Goal: Task Accomplishment & Management: Use online tool/utility

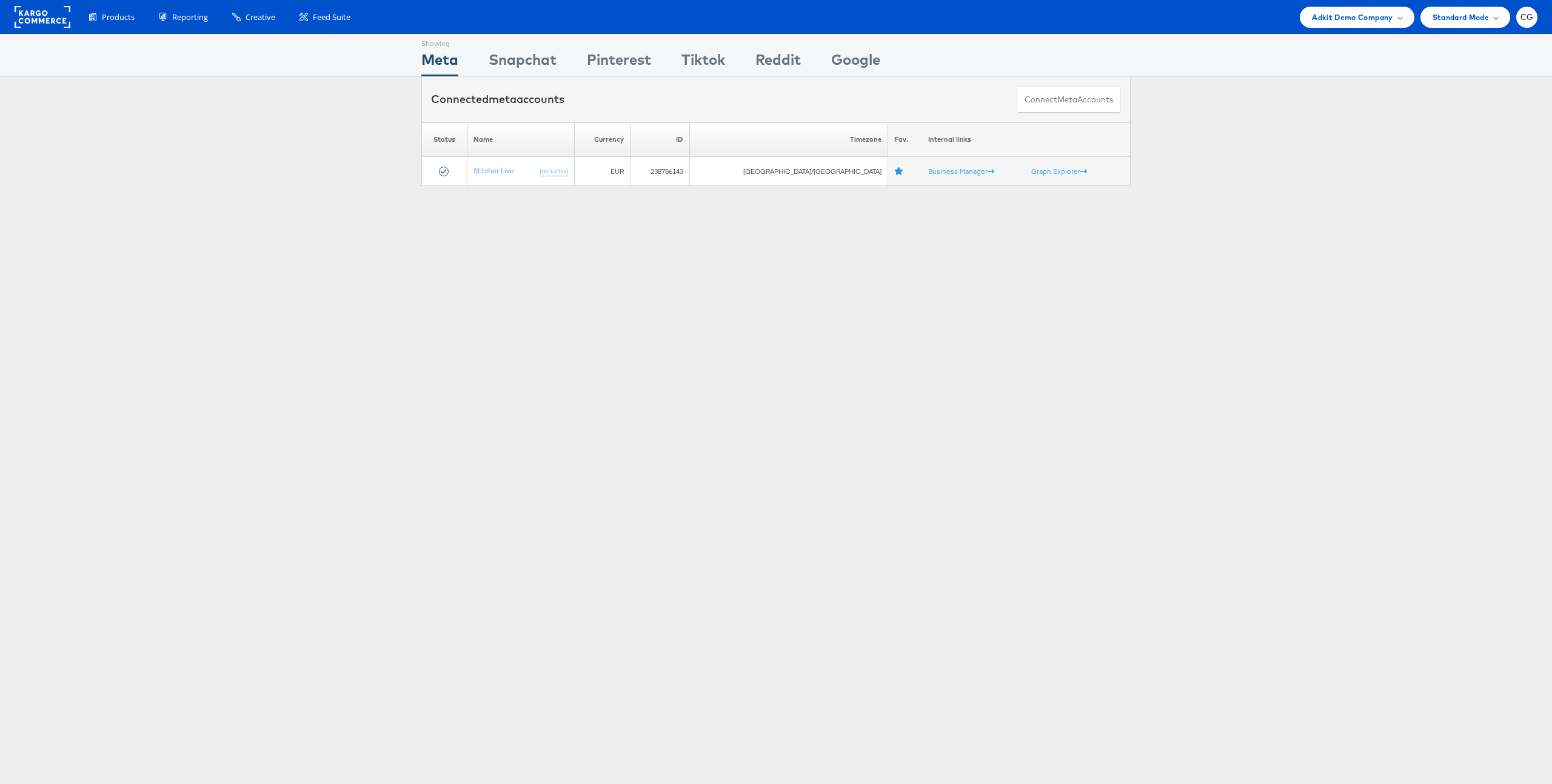
click at [1470, 49] on div "Showing Meta Showing Snapchat Showing Pinterest Showing Tiktok Showing Reddit S…" at bounding box center [776, 55] width 1552 height 43
click at [1533, 14] on div "CG" at bounding box center [1526, 17] width 21 height 21
click at [1478, 142] on link "Internal Dashboard" at bounding box center [1476, 139] width 104 height 12
click at [1259, 45] on div "Showing Meta Showing Snapchat Showing Pinterest Showing Tiktok Showing Reddit S…" at bounding box center [776, 55] width 1552 height 43
click at [1532, 18] on span "CG" at bounding box center [1527, 17] width 13 height 8
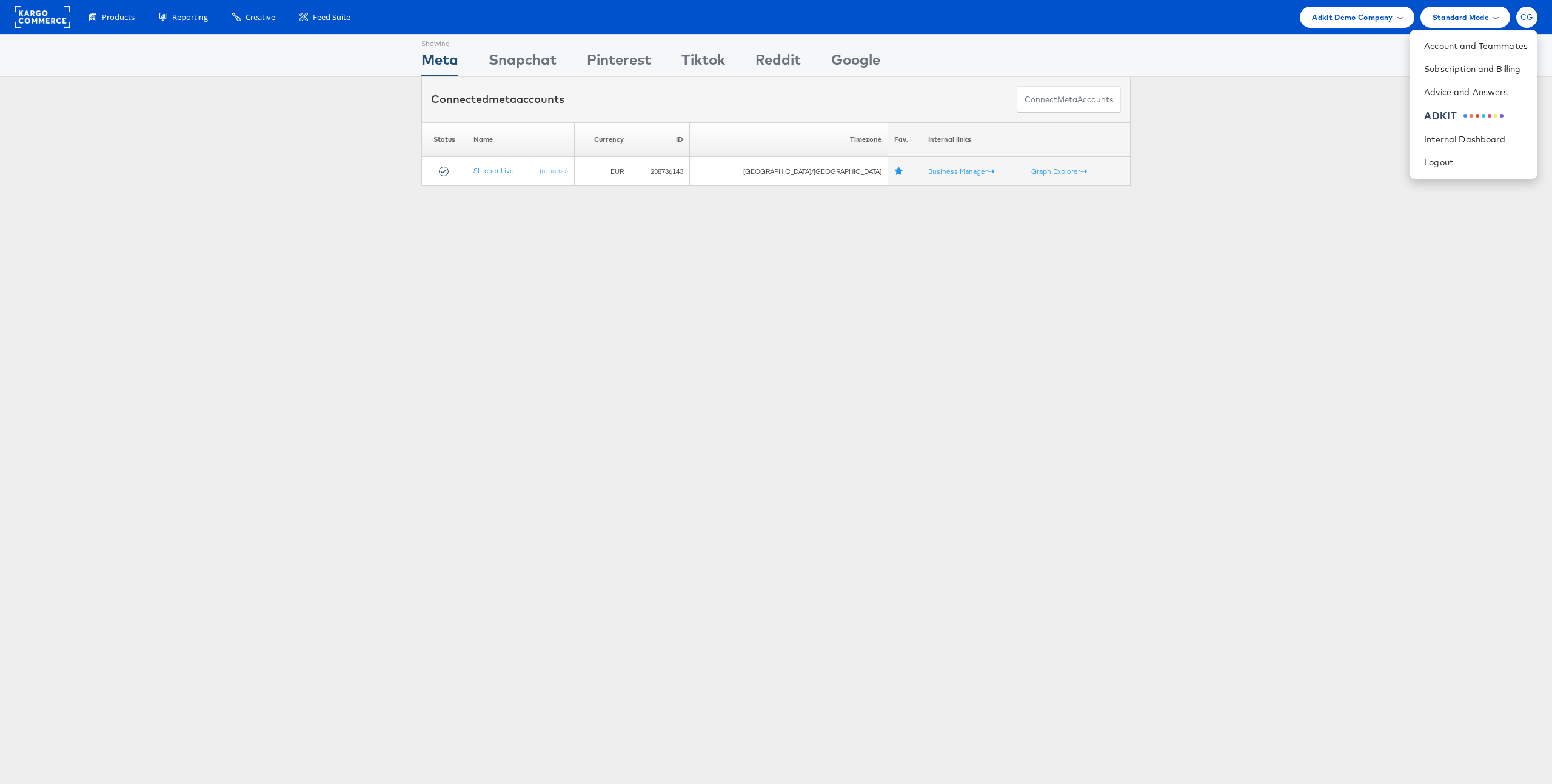
click at [1528, 18] on span "CG" at bounding box center [1527, 17] width 13 height 8
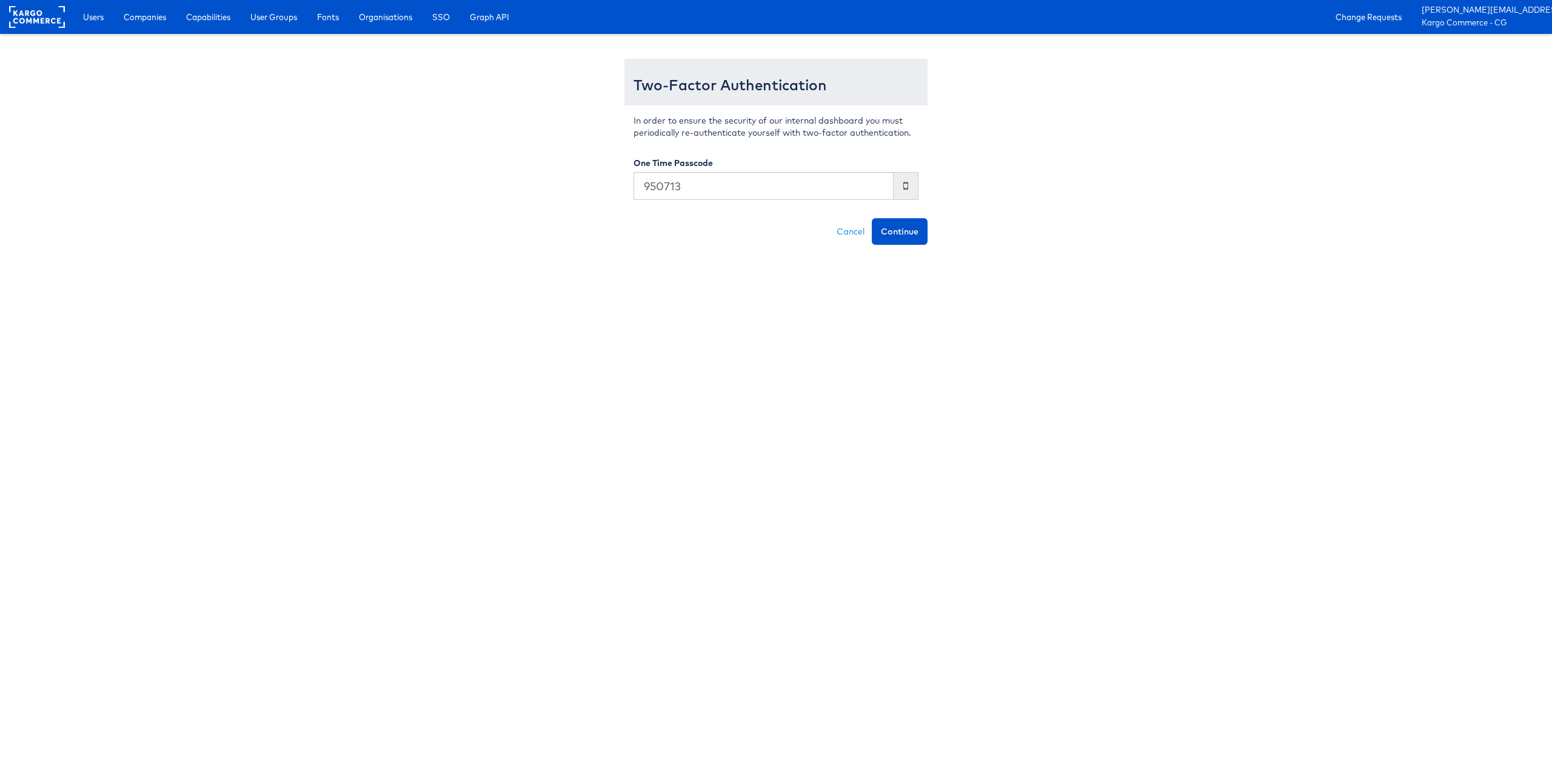
type input "950713"
click at [872, 218] on button "Continue" at bounding box center [899, 231] width 56 height 27
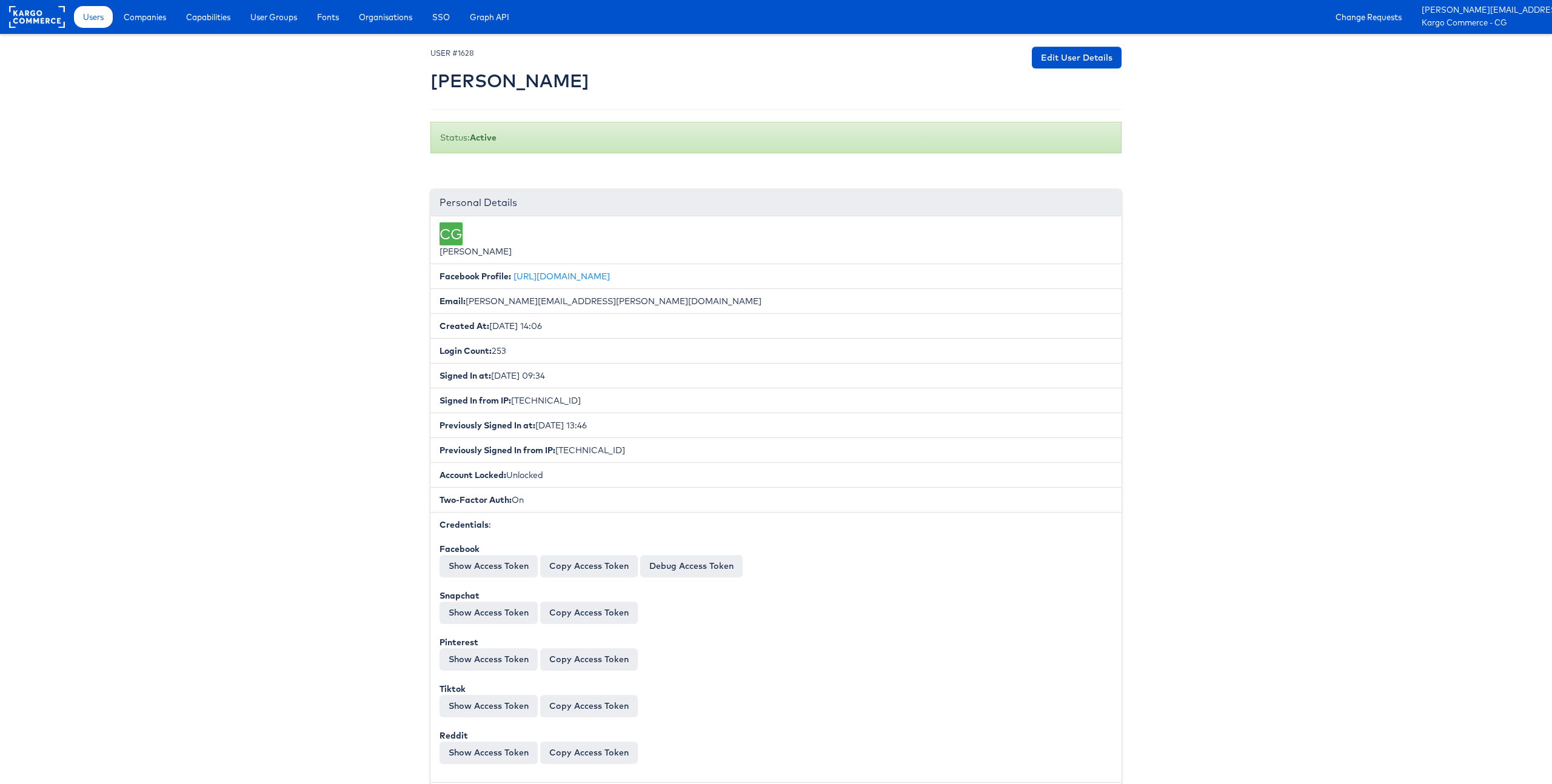
click at [83, 18] on span "Users" at bounding box center [93, 17] width 20 height 12
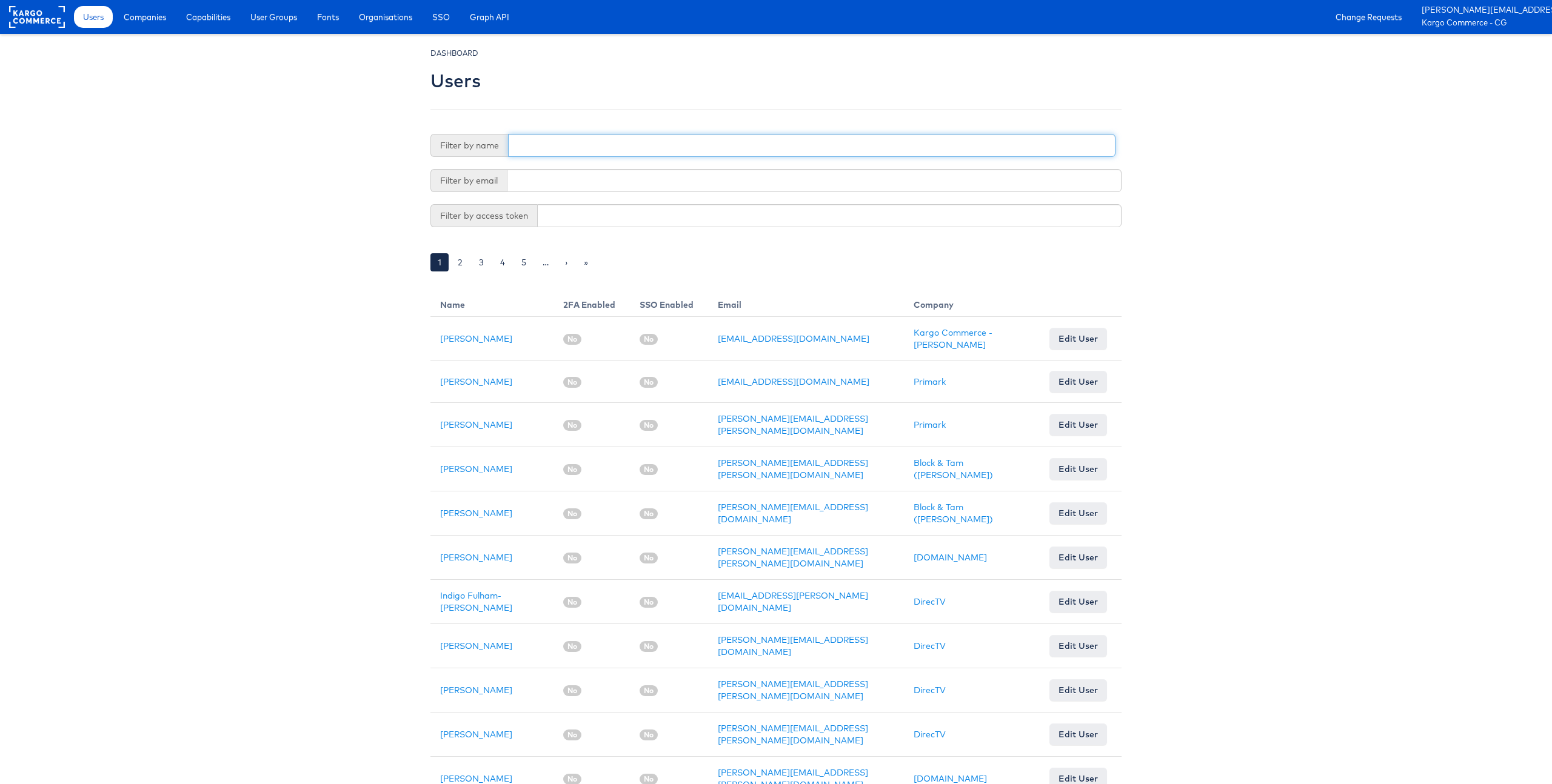
click at [564, 148] on input "text" at bounding box center [812, 146] width 607 height 23
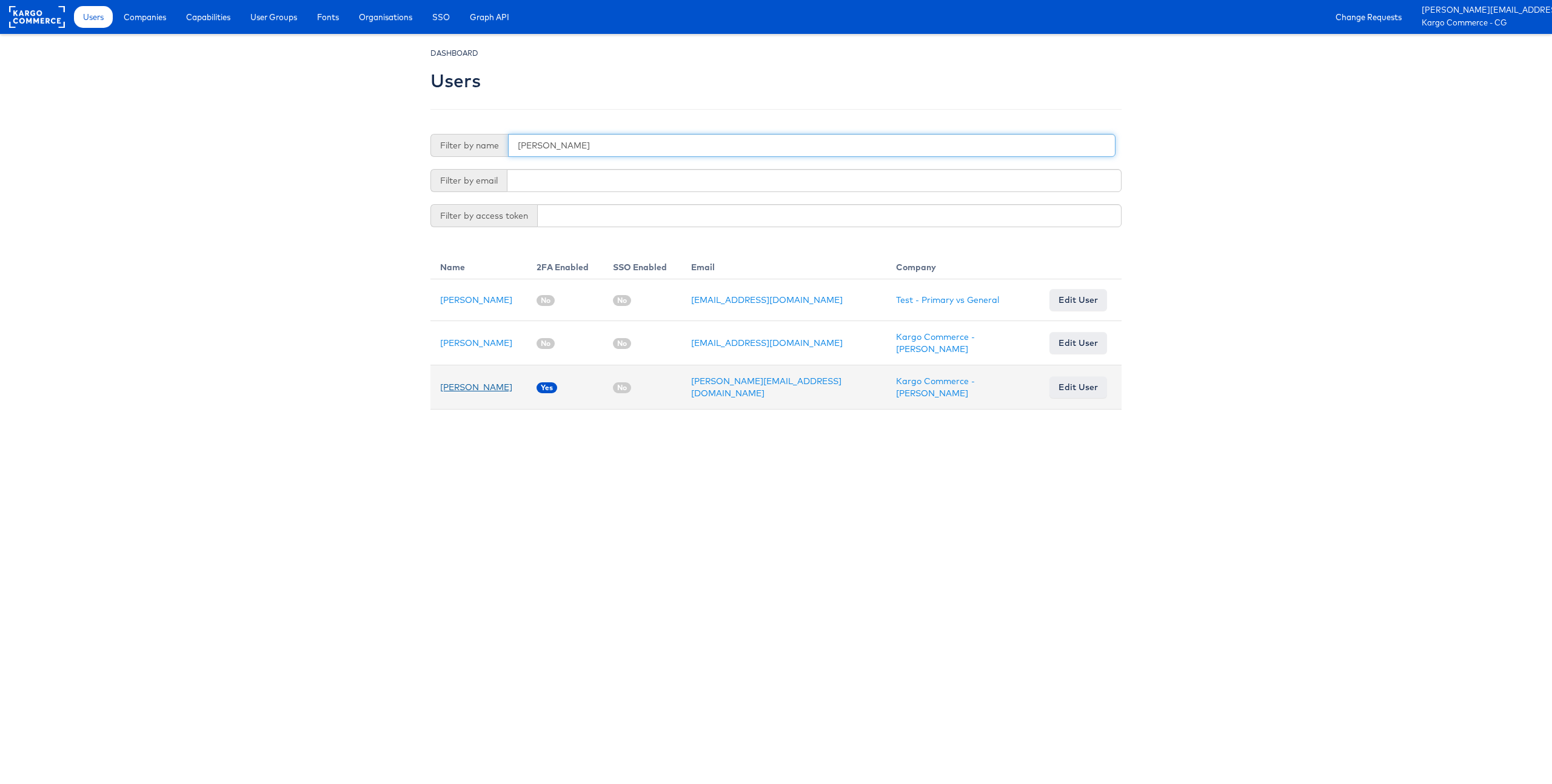
type input "namit"
click at [465, 384] on link "Namit Kumar" at bounding box center [476, 387] width 72 height 11
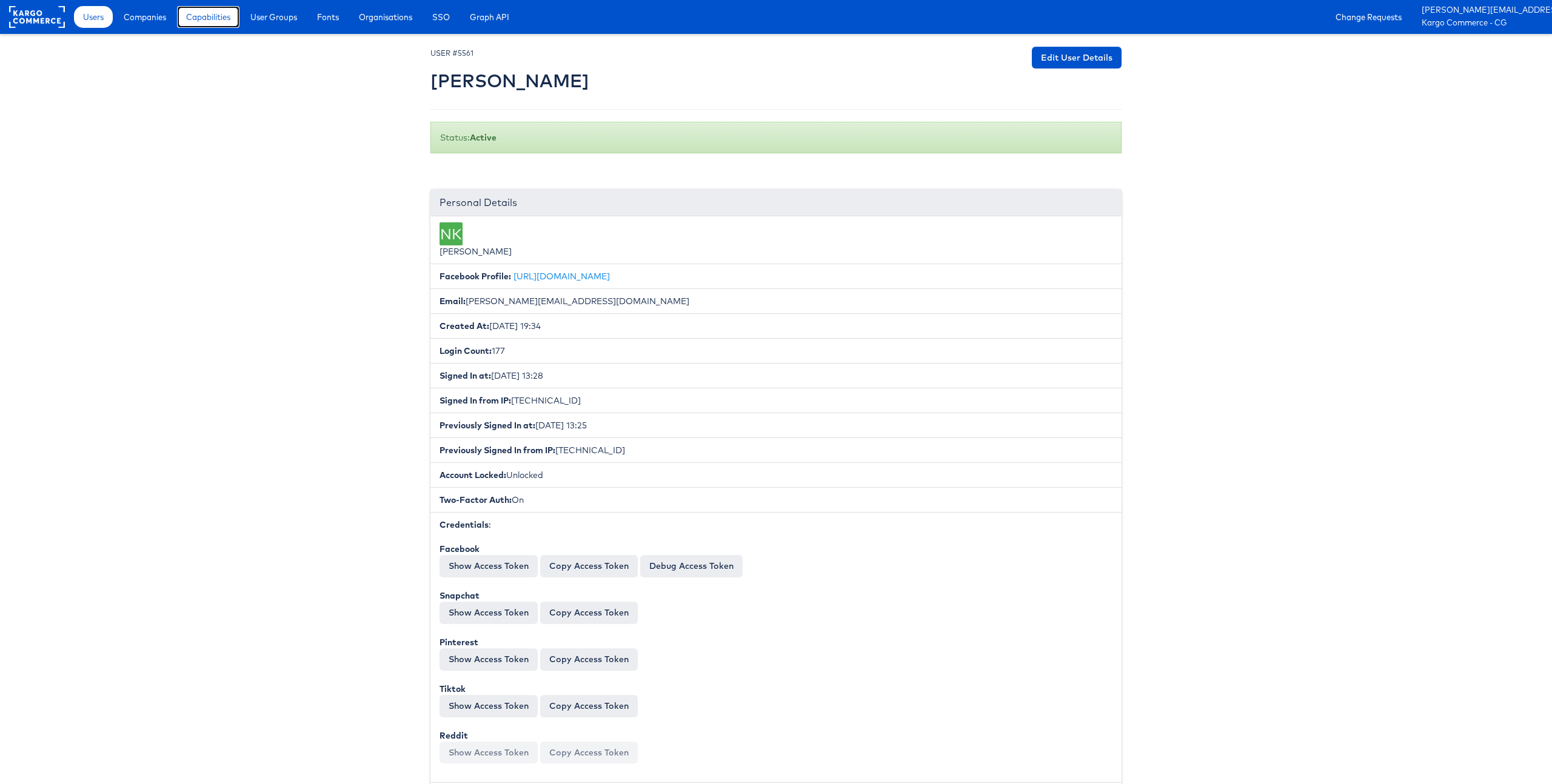
click at [199, 17] on span "Capabilities" at bounding box center [208, 17] width 44 height 12
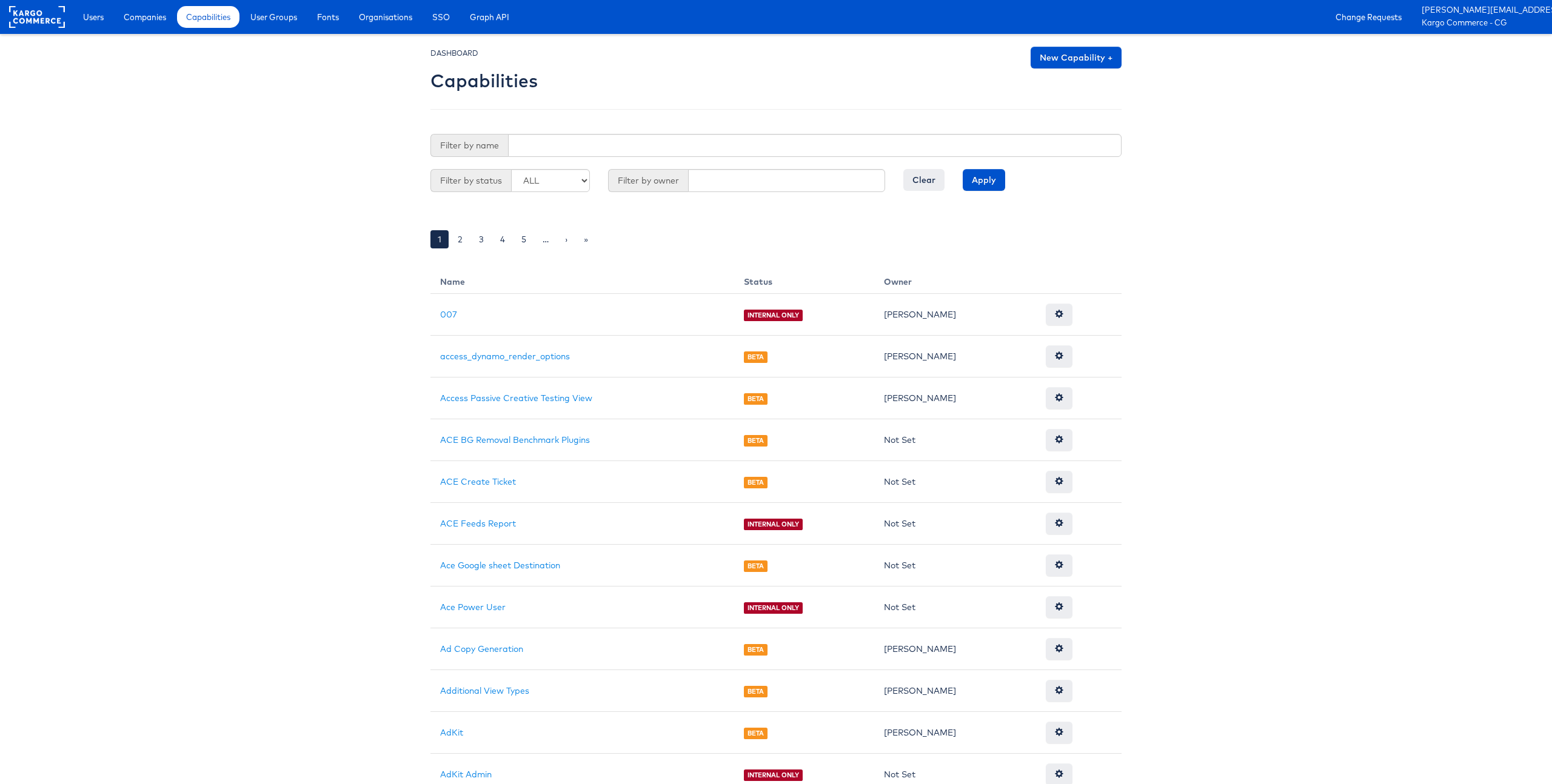
drag, startPoint x: 521, startPoint y: 121, endPoint x: 524, endPoint y: 130, distance: 9.5
click at [522, 123] on div "DASHBOARD Capabilities New Capability + Filter by name Filter by status ALL GA …" at bounding box center [775, 156] width 691 height 219
click at [524, 135] on input "text" at bounding box center [815, 146] width 614 height 23
type input "adkit"
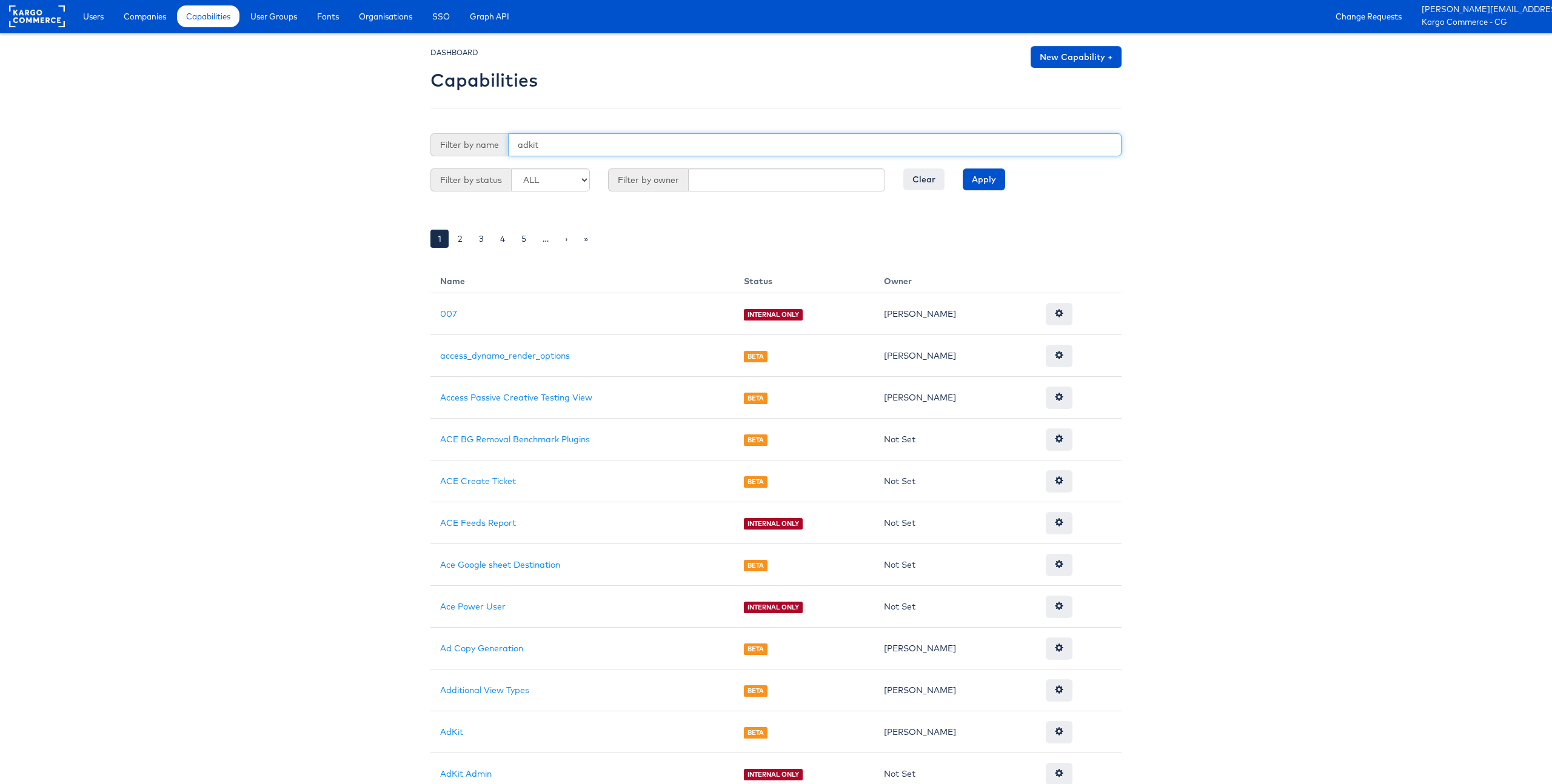
click at [963, 169] on input "Apply" at bounding box center [984, 180] width 42 height 22
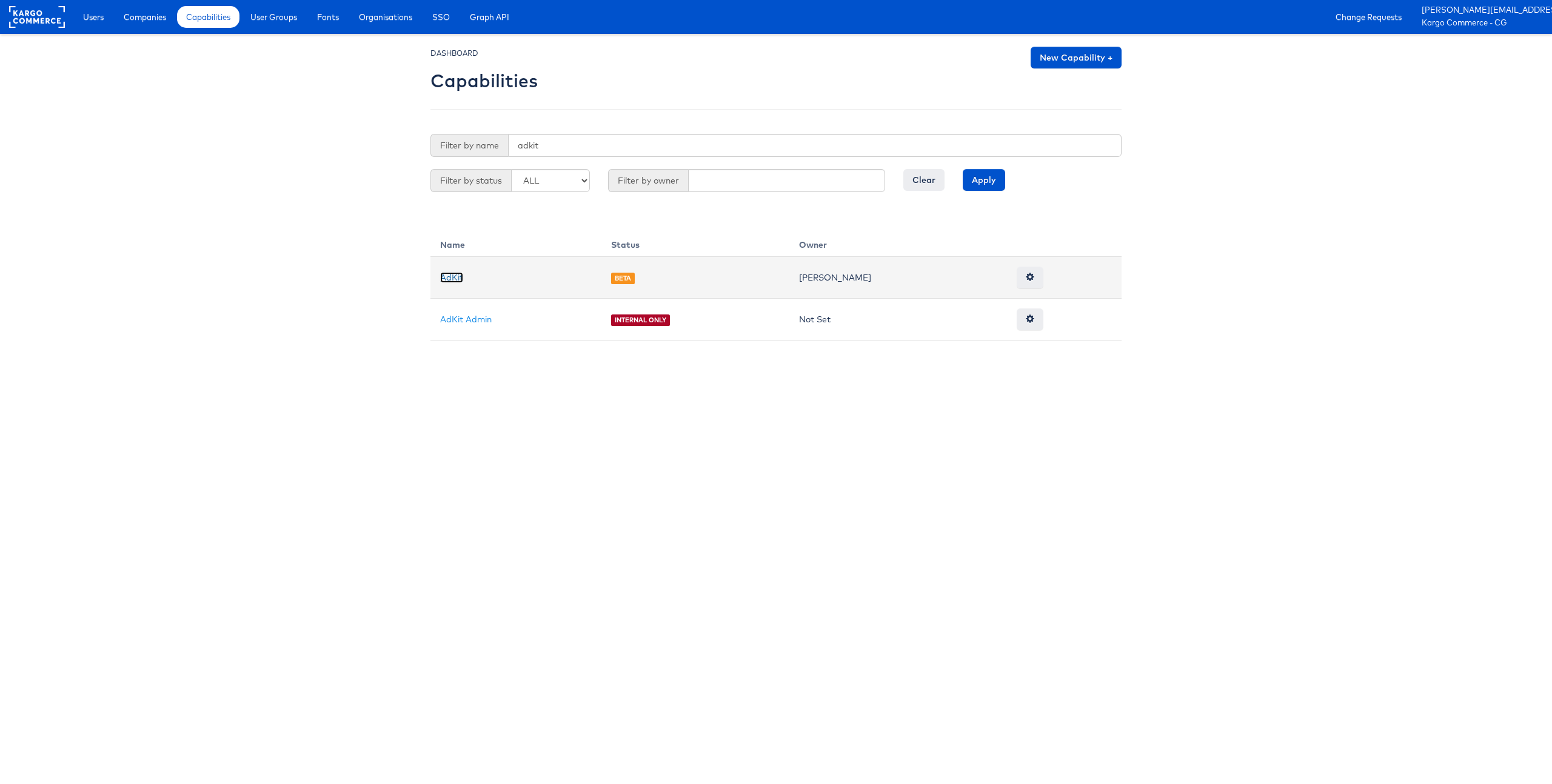
click at [458, 279] on link "AdKit" at bounding box center [452, 277] width 23 height 11
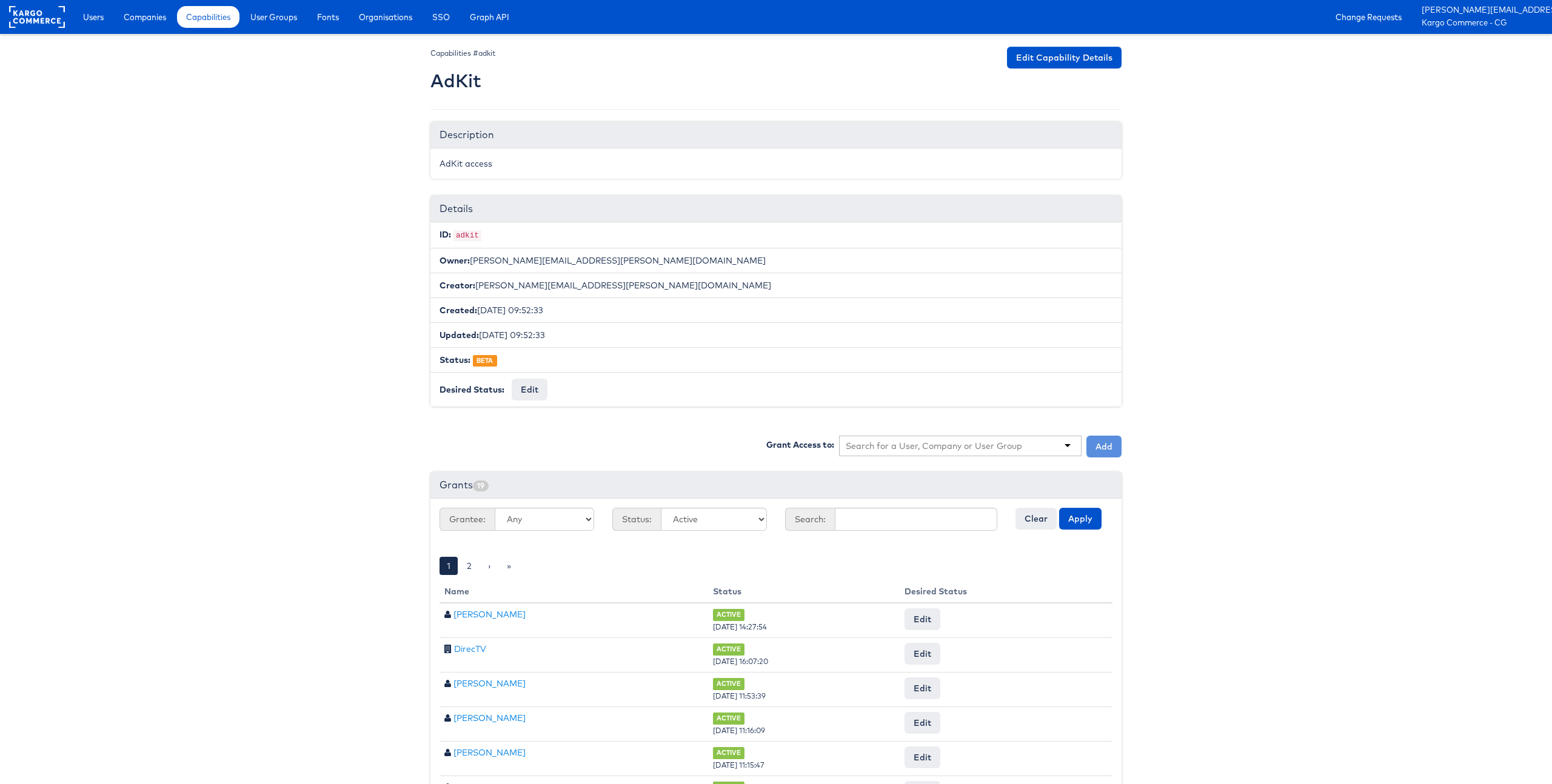
click at [903, 454] on div at bounding box center [960, 446] width 242 height 20
type input "[PERSON_NAME]"
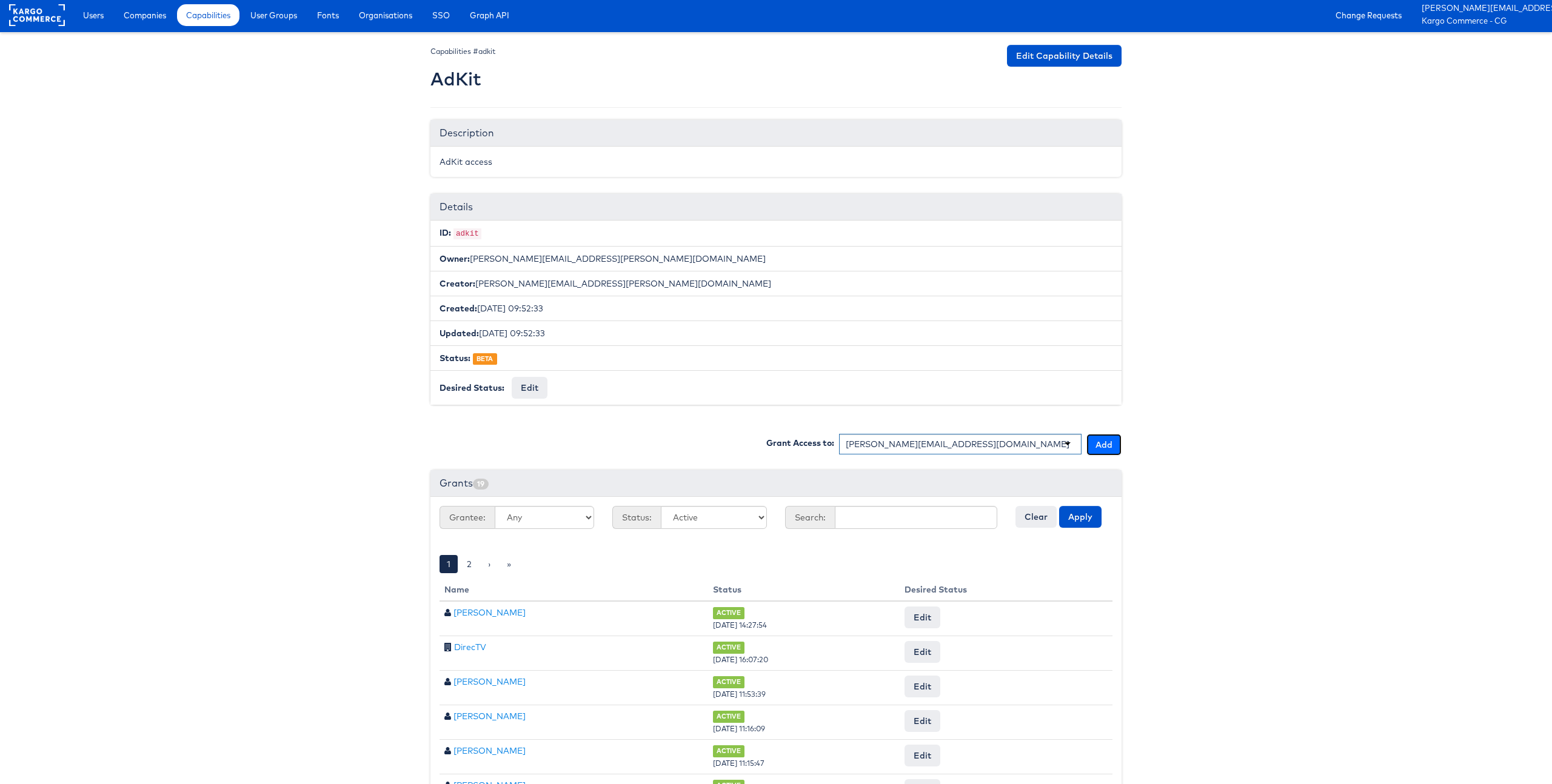
click at [1105, 450] on button "Add" at bounding box center [1104, 445] width 35 height 22
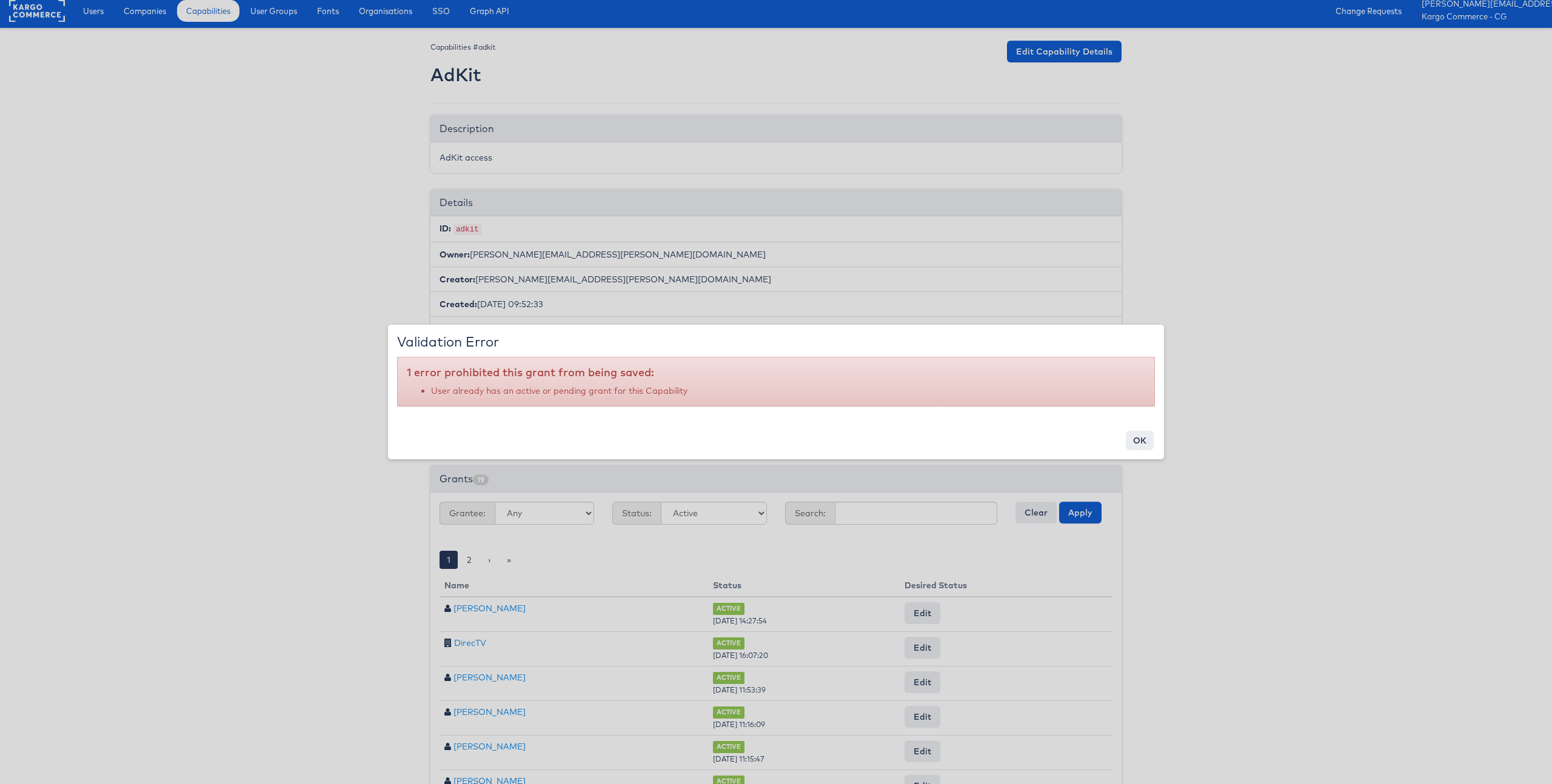
scroll to position [8, 0]
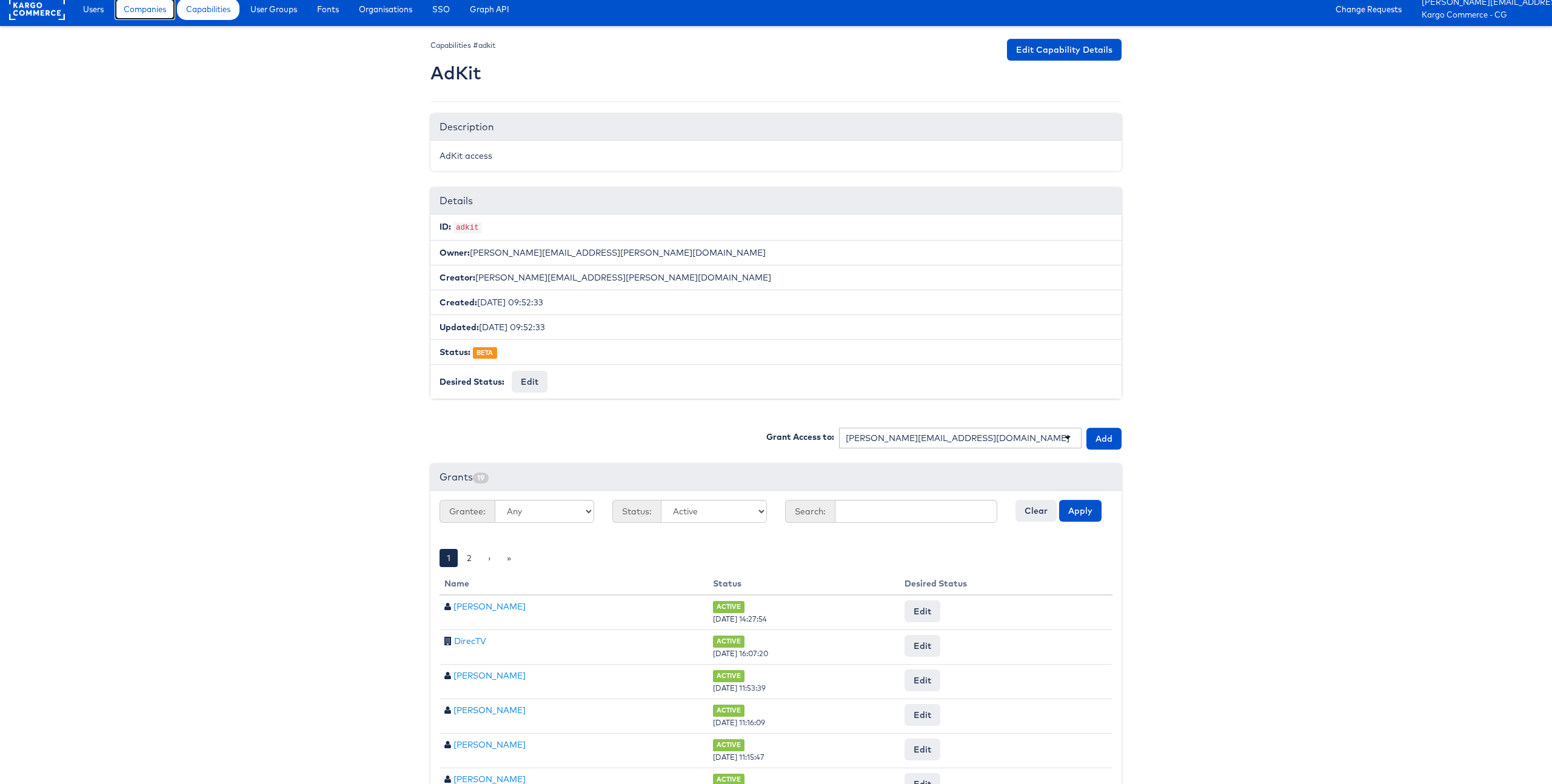
click at [147, 8] on span "Companies" at bounding box center [144, 9] width 42 height 12
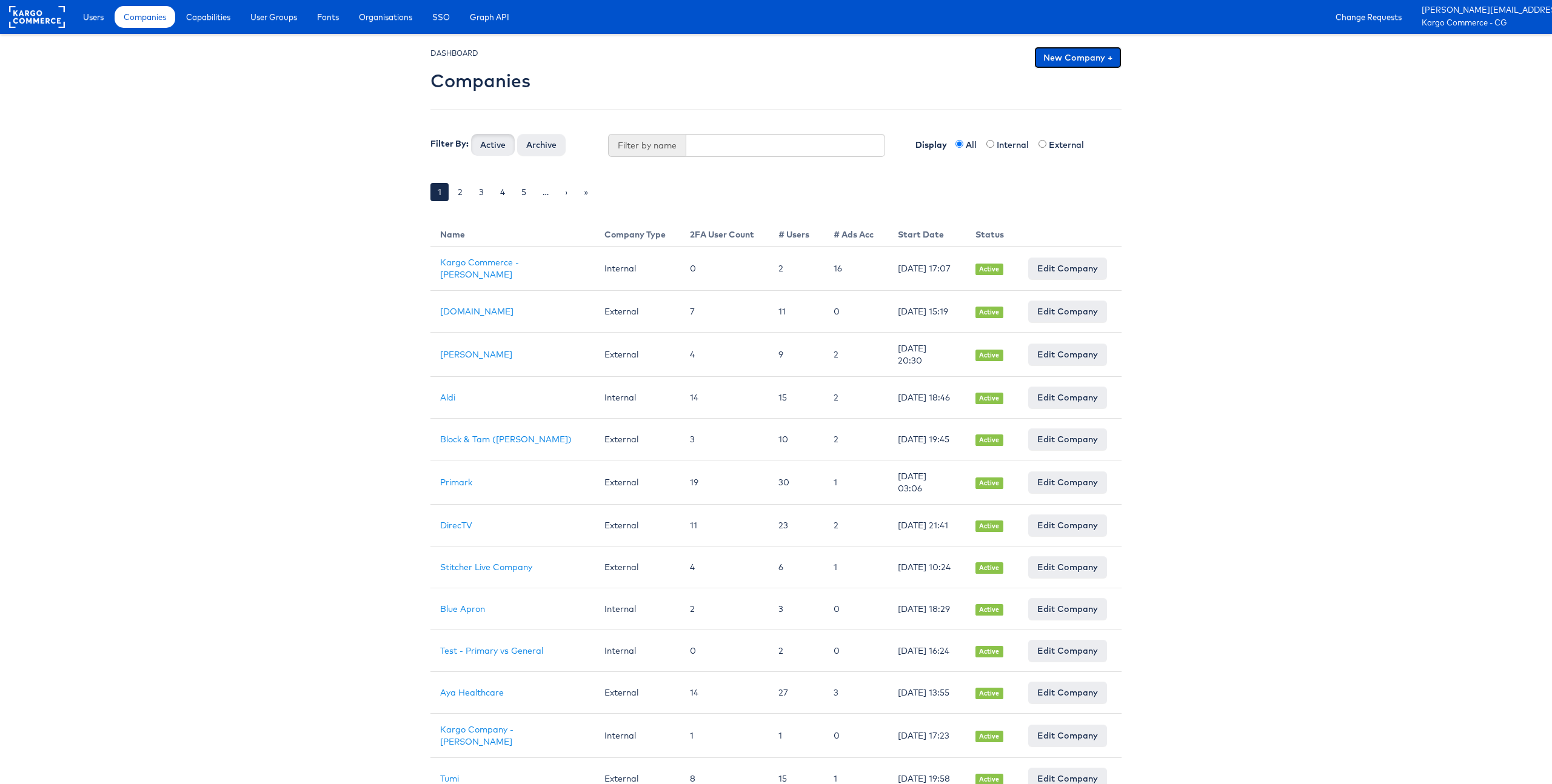
click at [1103, 63] on link "New Company +" at bounding box center [1078, 58] width 88 height 22
